Goal: Task Accomplishment & Management: Manage account settings

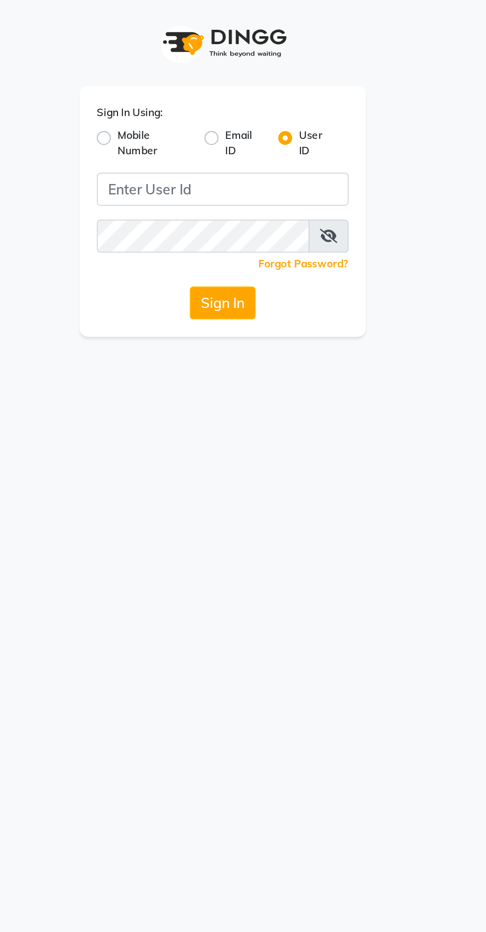
click at [183, 77] on label "Mobile Number" at bounding box center [204, 82] width 42 height 18
click at [183, 77] on input "Mobile Number" at bounding box center [186, 76] width 6 height 6
radio input "true"
radio input "false"
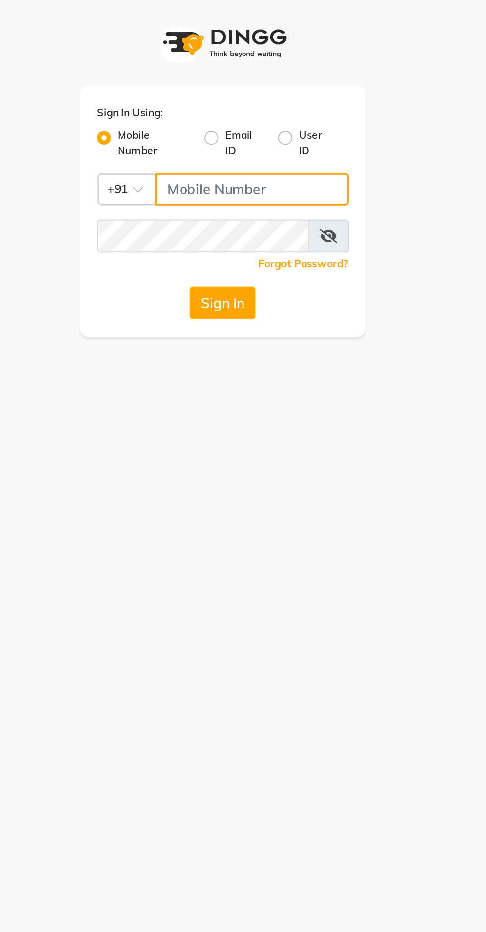
click at [231, 109] on input "Username" at bounding box center [259, 108] width 111 height 19
type input "8308604245"
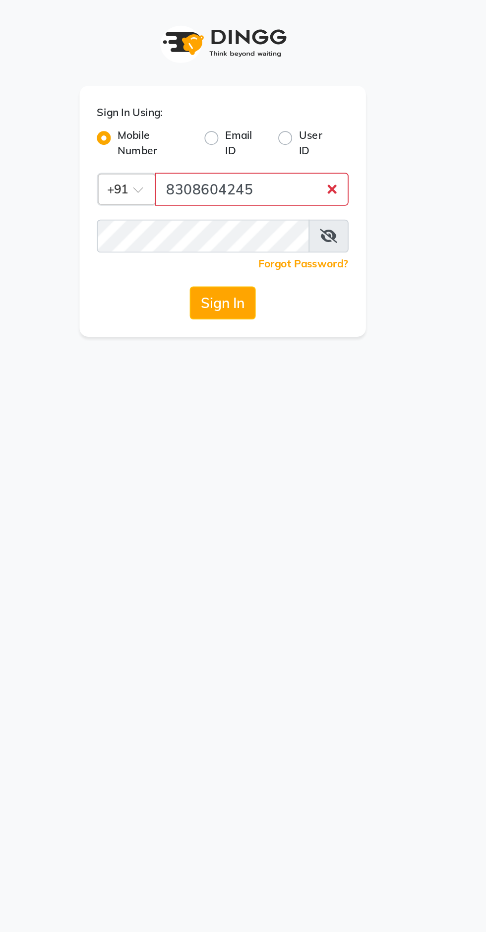
click at [224, 164] on button "Sign In" at bounding box center [243, 173] width 38 height 19
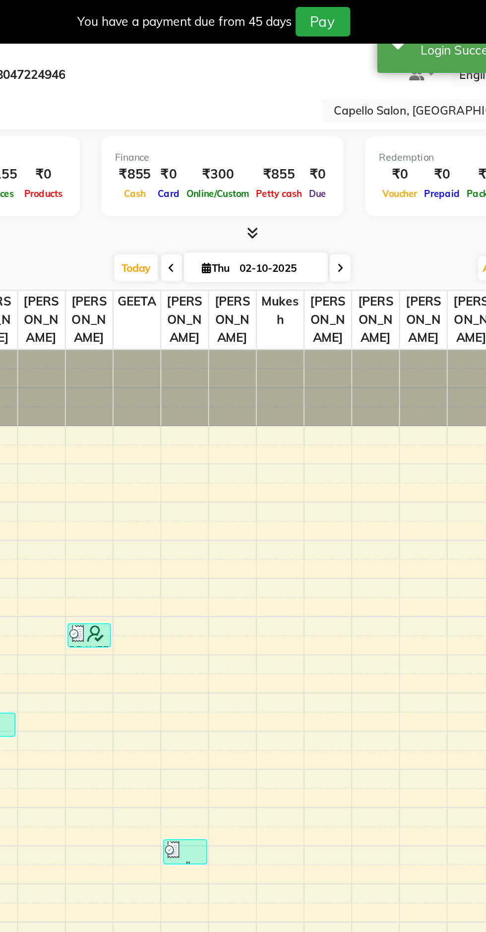
click at [338, 60] on input "text" at bounding box center [377, 64] width 144 height 10
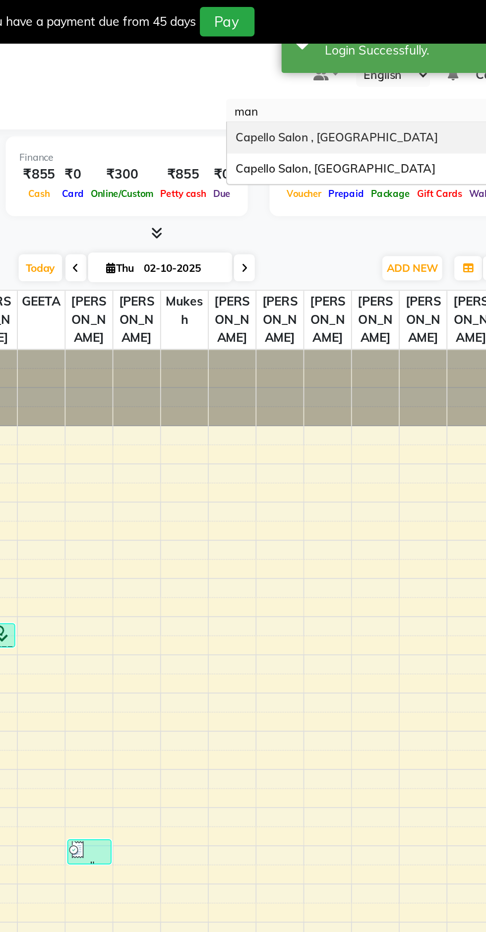
type input "mane"
click at [343, 78] on span "Capello Salon, [GEOGRAPHIC_DATA]" at bounding box center [362, 78] width 114 height 8
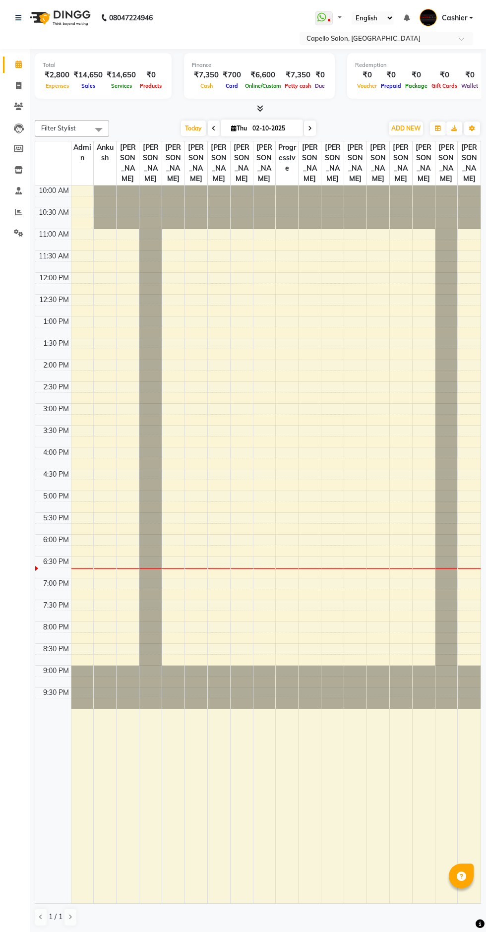
select select "en"
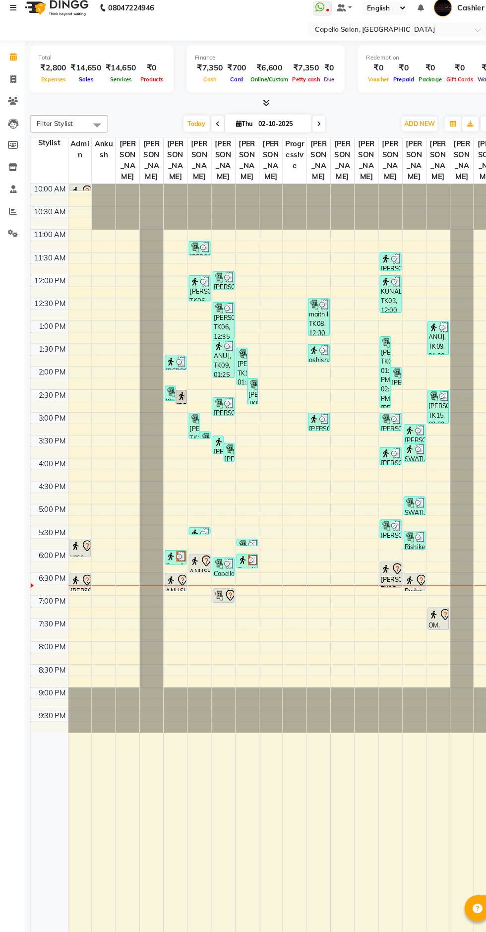
click at [18, 85] on icon at bounding box center [18, 85] width 5 height 7
select select "service"
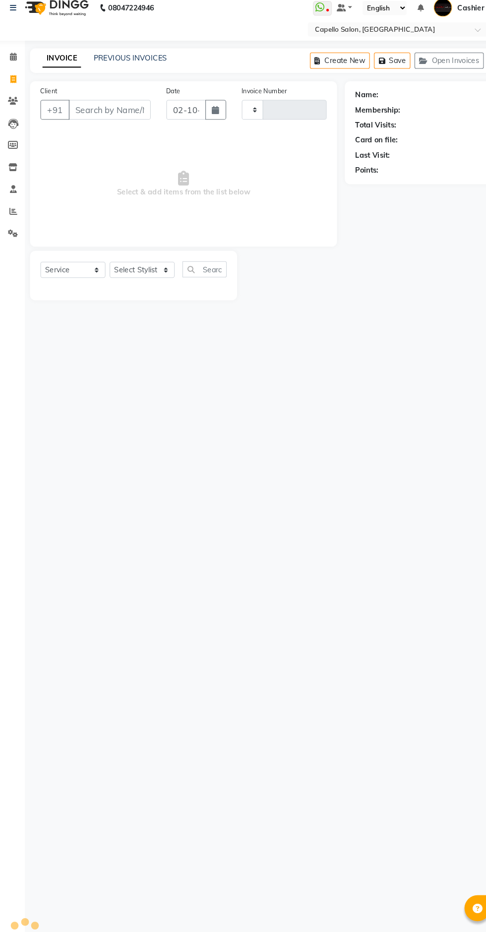
type input "6501"
select select "3476"
click at [145, 62] on link "PREVIOUS INVOICES" at bounding box center [130, 65] width 70 height 9
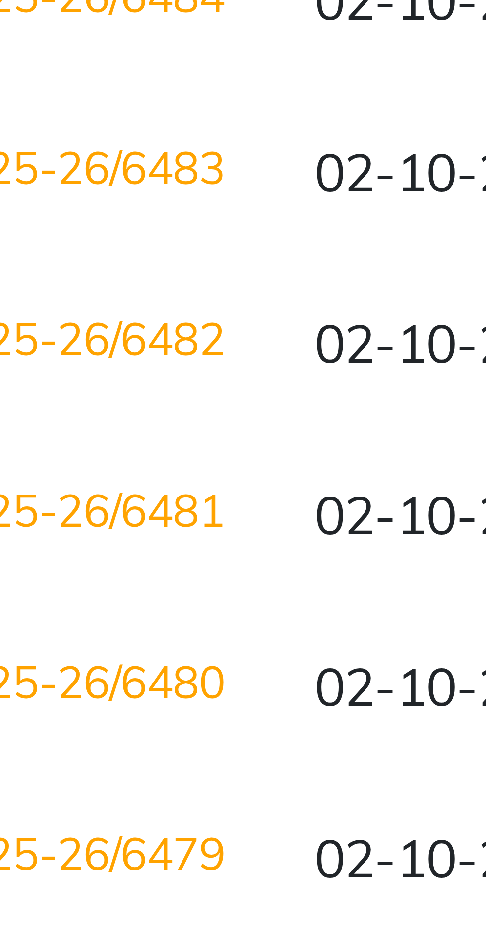
click at [99, 665] on td "V/2025-26/6481" at bounding box center [81, 654] width 56 height 23
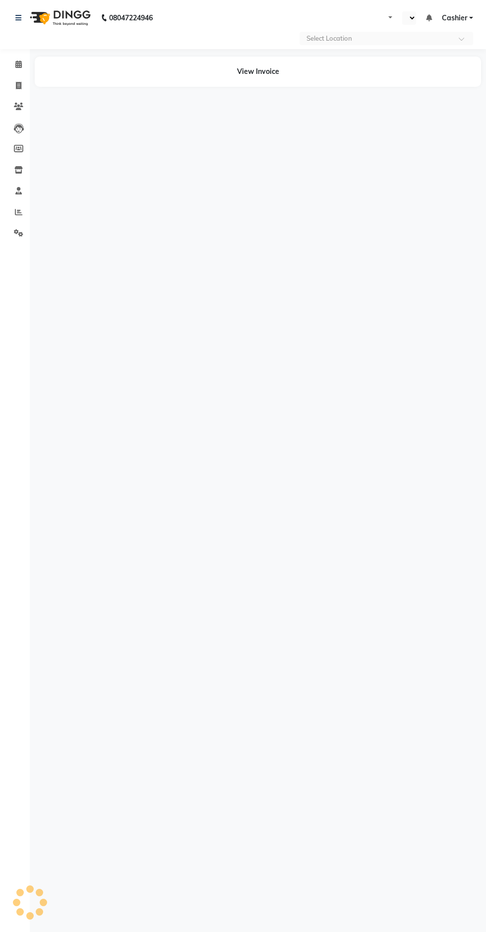
select select "en"
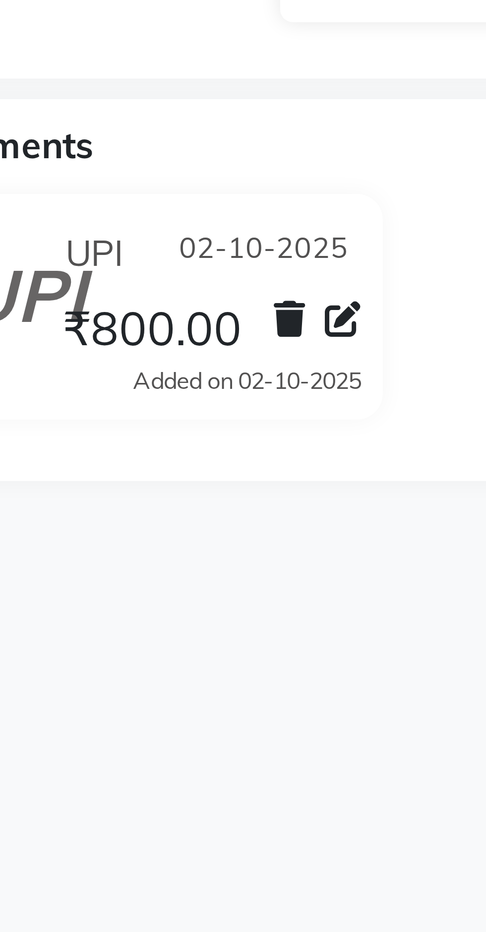
click at [356, 324] on icon at bounding box center [354, 322] width 7 height 7
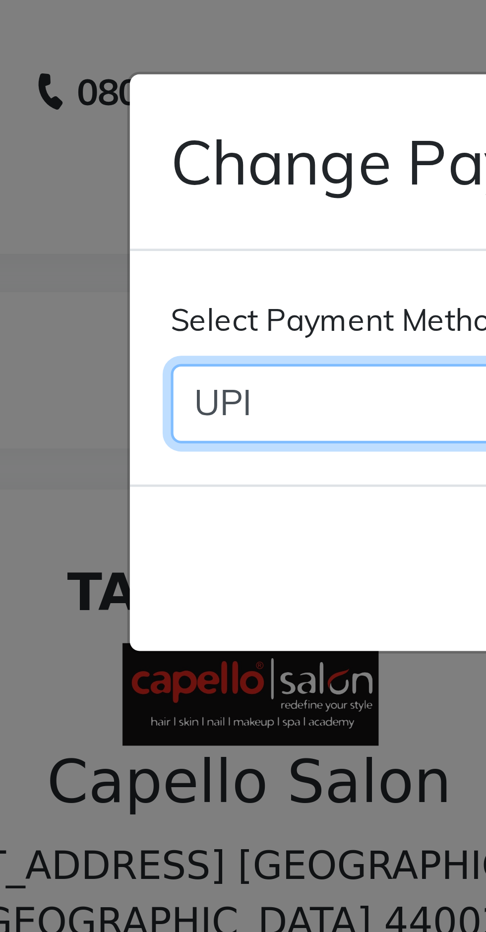
click at [161, 77] on select "CARD UPI CUSTOM CASH" at bounding box center [177, 77] width 99 height 15
select select "2"
click at [128, 70] on select "CARD UPI CUSTOM CASH" at bounding box center [177, 77] width 99 height 15
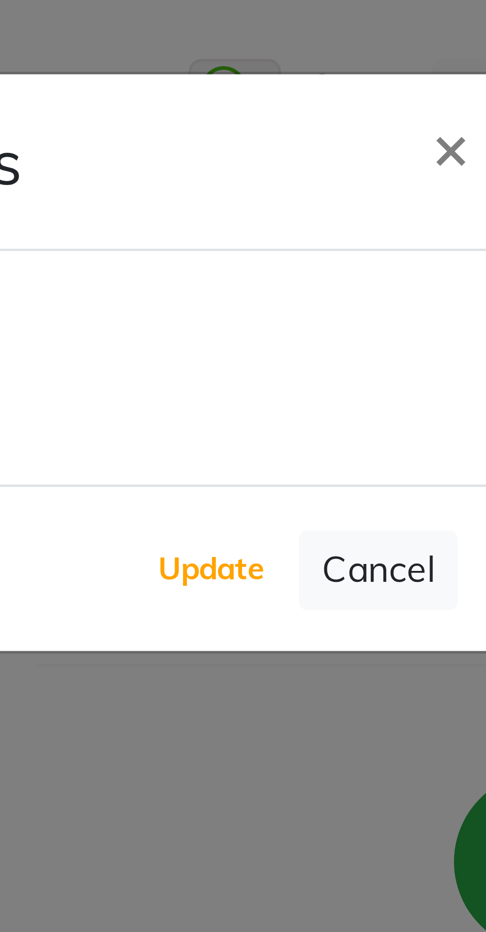
click at [314, 112] on button "Update" at bounding box center [309, 110] width 26 height 14
